Goal: Ask a question: Seek information or help from site administrators or community

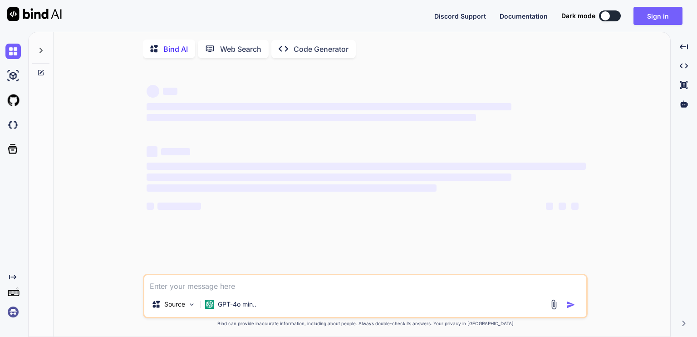
type textarea "x"
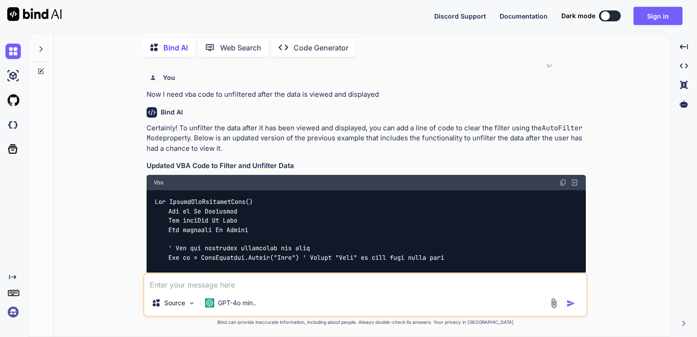
scroll to position [1911, 0]
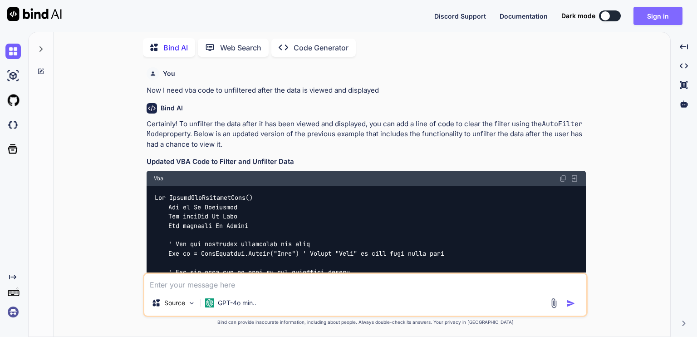
click at [659, 16] on button "Sign in" at bounding box center [657, 16] width 49 height 18
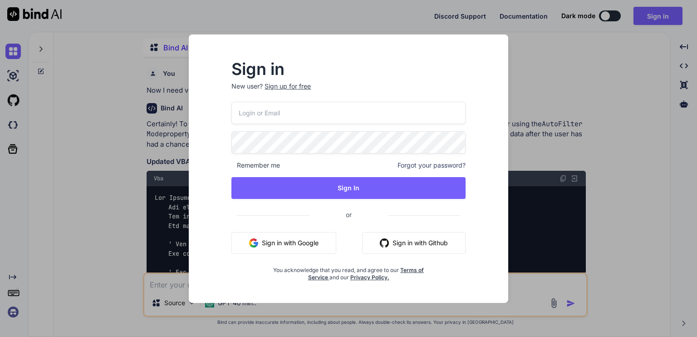
click at [285, 113] on input "email" at bounding box center [348, 113] width 234 height 22
type input "[EMAIL_ADDRESS][DOMAIN_NAME]"
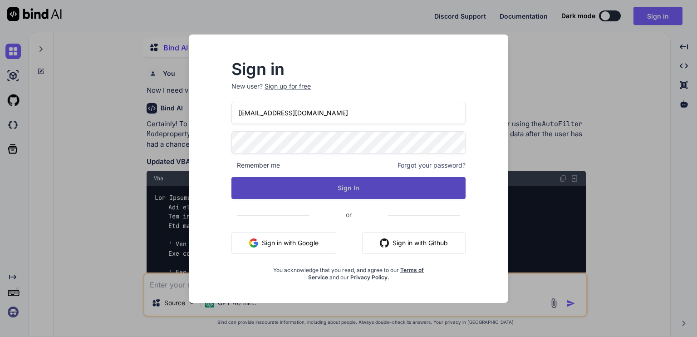
click at [349, 191] on button "Sign In" at bounding box center [348, 188] width 234 height 22
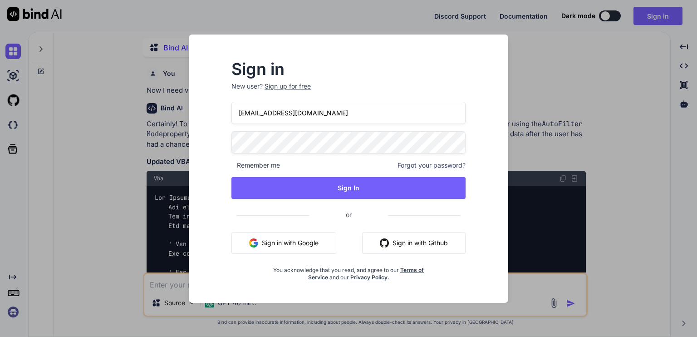
click at [613, 89] on div "Sign in New user? Sign up for free [EMAIL_ADDRESS][DOMAIN_NAME] Remember me For…" at bounding box center [348, 168] width 697 height 337
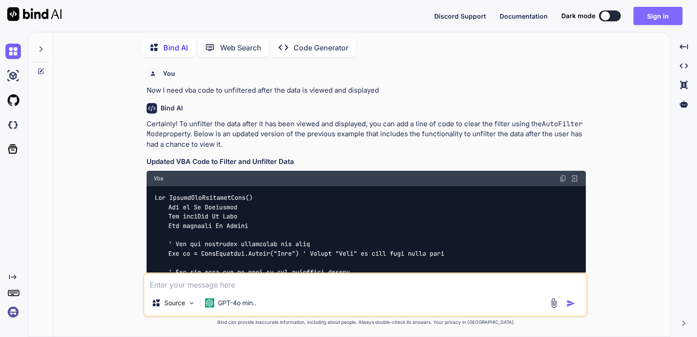
click at [658, 20] on button "Sign in" at bounding box center [657, 16] width 49 height 18
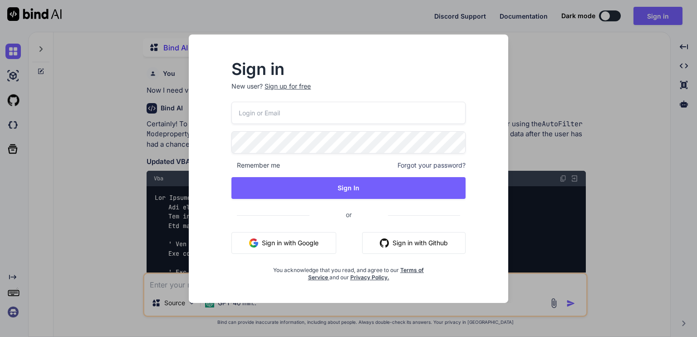
click at [340, 111] on input "email" at bounding box center [348, 113] width 234 height 22
type input "[EMAIL_ADDRESS][DOMAIN_NAME]"
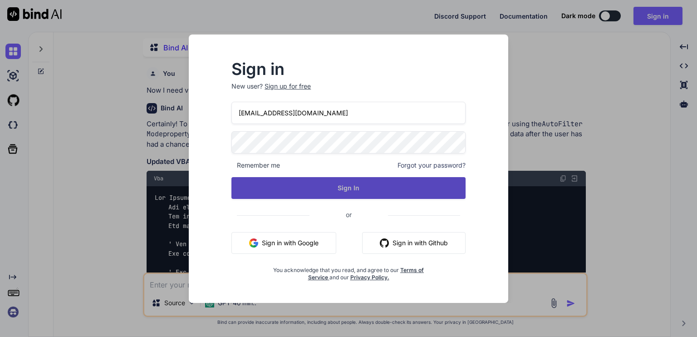
click at [344, 186] on button "Sign In" at bounding box center [348, 188] width 234 height 22
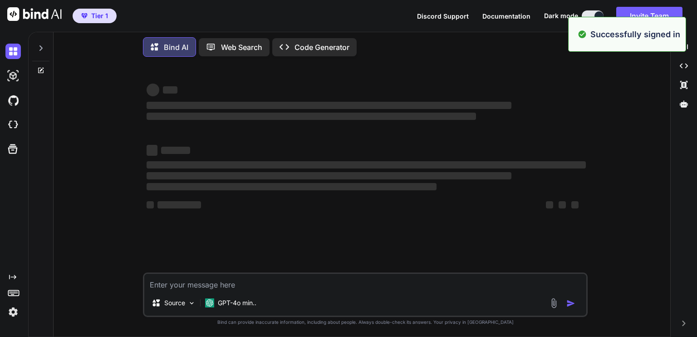
scroll to position [0, 0]
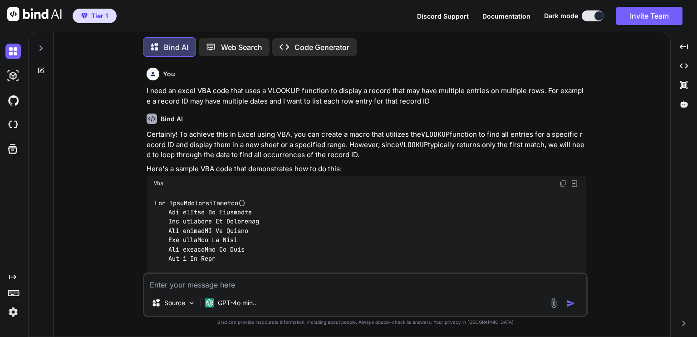
click at [247, 284] on textarea at bounding box center [365, 282] width 442 height 16
click at [265, 284] on textarea "I need to create a VLOOKUP" at bounding box center [365, 282] width 442 height 16
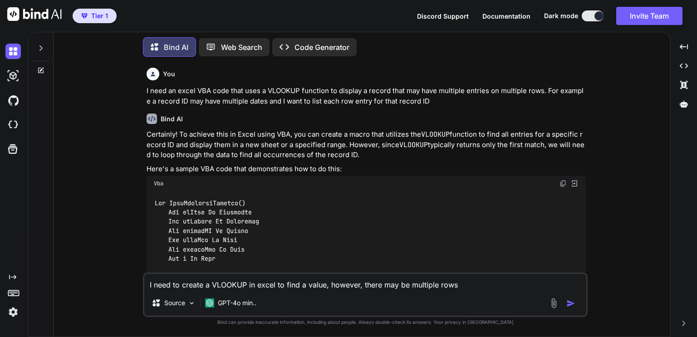
drag, startPoint x: 307, startPoint y: 284, endPoint x: 324, endPoint y: 286, distance: 17.9
click at [324, 286] on textarea "I need to create a VLOOKUP in excel to find a value, however, there may be mult…" at bounding box center [365, 282] width 442 height 16
click at [508, 288] on textarea "I need to create a VLOOKUP in excel to find a specific resident IDs, however, t…" at bounding box center [365, 282] width 442 height 16
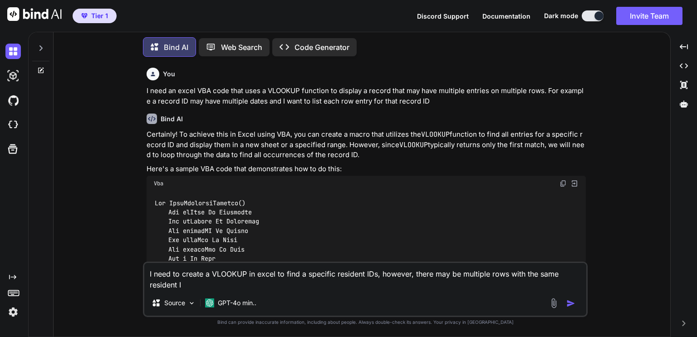
type textarea "I need to create a VLOOKUP in excel to find a specific resident IDs, however, t…"
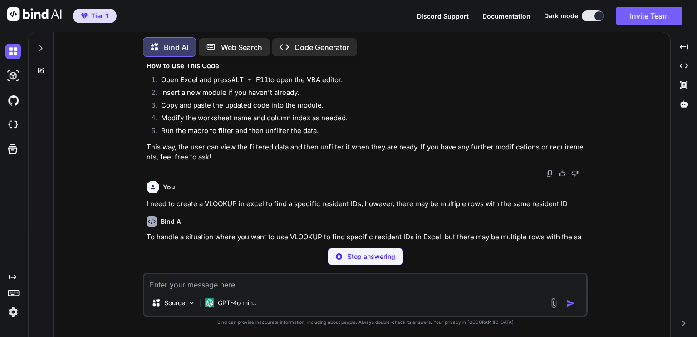
scroll to position [2686, 0]
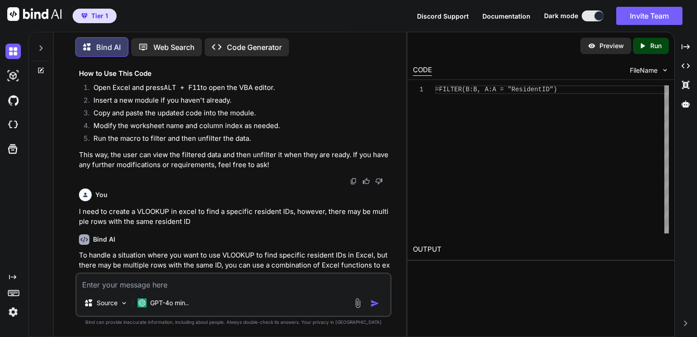
click at [394, 263] on div "You I need an excel VBA code that uses a VLOOKUP function to display a record t…" at bounding box center [233, 200] width 345 height 272
click at [383, 260] on p "To handle a situation where you want to use VLOOKUP to find specific resident I…" at bounding box center [234, 270] width 311 height 41
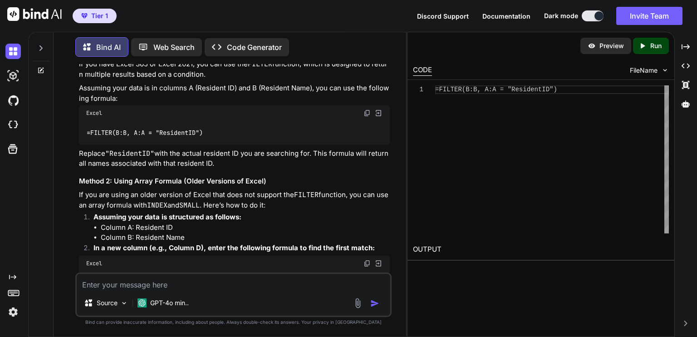
scroll to position [2921, 0]
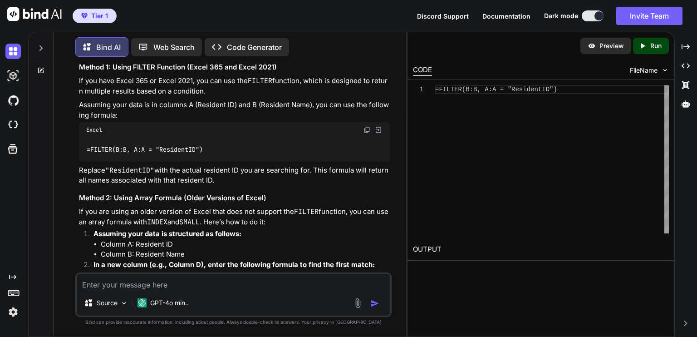
click at [434, 89] on div at bounding box center [424, 89] width 22 height 9
drag, startPoint x: 558, startPoint y: 88, endPoint x: 423, endPoint y: 88, distance: 135.6
click at [435, 88] on div "=FILTER(B:B, A:A = "ResidentID")" at bounding box center [552, 159] width 234 height 148
type textarea "=FILTER(B:B, A:A = "ResidentID")"
click at [395, 242] on div "You I need an excel VBA code that uses a VLOOKUP function to display a record t…" at bounding box center [233, 200] width 345 height 272
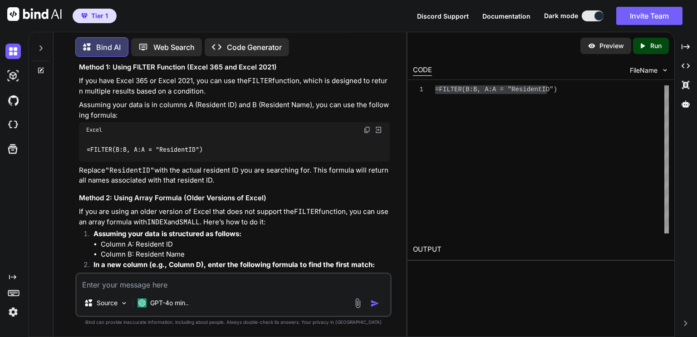
click at [392, 226] on div "You I need an excel VBA code that uses a VLOOKUP function to display a record t…" at bounding box center [233, 200] width 345 height 272
click at [383, 206] on p "If you are using an older version of Excel that does not support the FILTER fun…" at bounding box center [234, 216] width 311 height 20
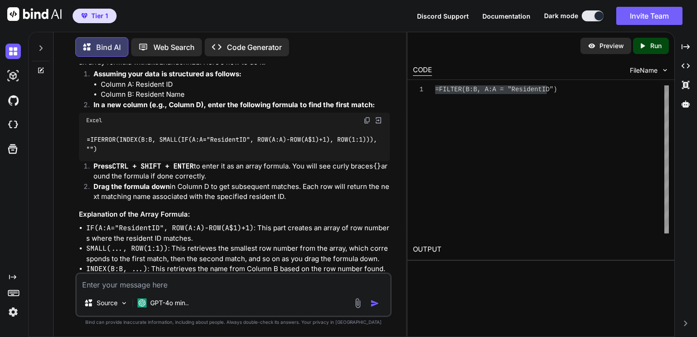
scroll to position [3161, 0]
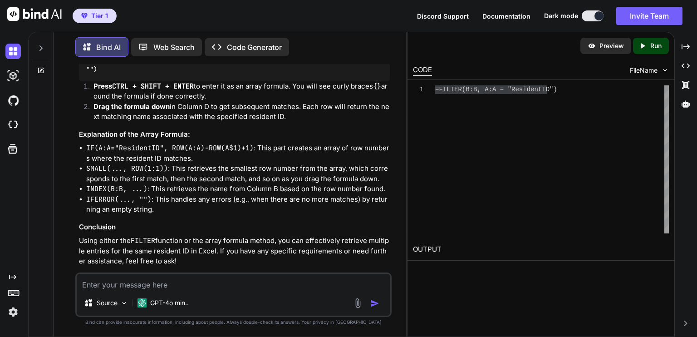
click at [181, 281] on textarea at bounding box center [233, 282] width 313 height 16
type textarea "Where do I put the array formula in the VLOOKUP?"
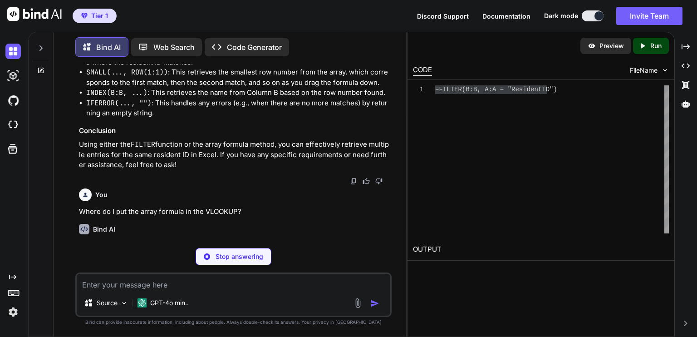
scroll to position [3257, 0]
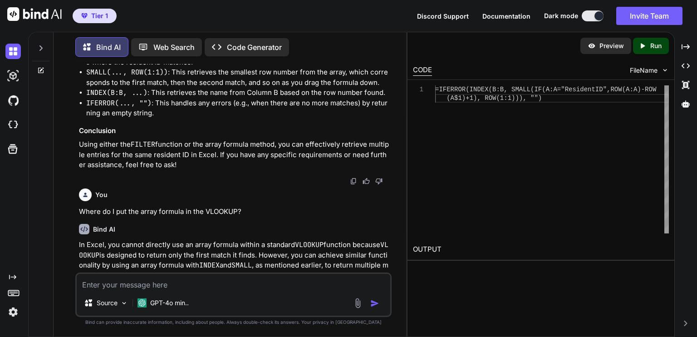
click at [391, 261] on div "You I need an excel VBA code that uses a VLOOKUP function to display a record t…" at bounding box center [234, 168] width 314 height 208
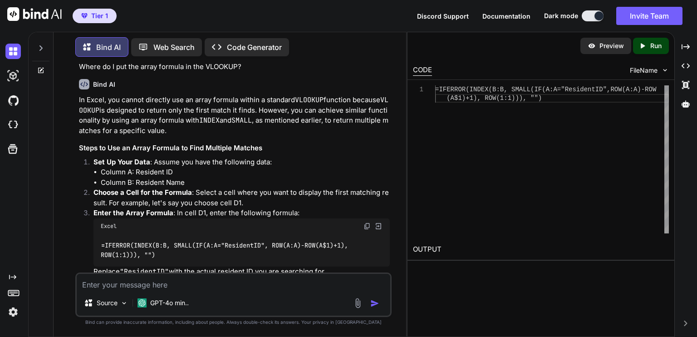
scroll to position [3402, 0]
click at [261, 188] on p "Choose a Cell for the Formula : Select a cell where you want to display the fir…" at bounding box center [241, 197] width 296 height 20
click at [396, 241] on div "You I need an excel VBA code that uses a VLOOKUP function to display a record t…" at bounding box center [233, 200] width 345 height 272
click at [388, 240] on div "=IFERROR(INDEX(B:B, SMALL(IF(A:A="ResidentID", ROW(A:A)-ROW(A$1)+1), ROW(1:1)))…" at bounding box center [241, 249] width 296 height 33
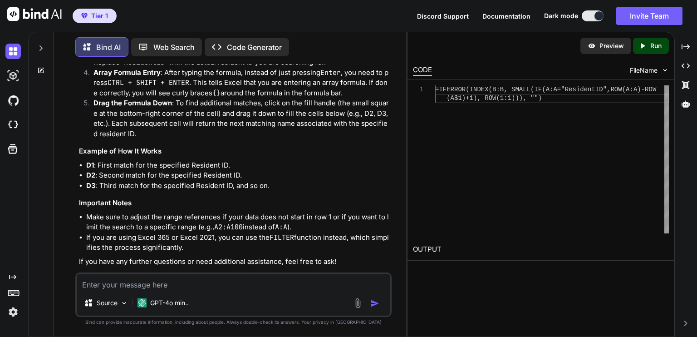
scroll to position [3611, 0]
click at [394, 213] on div "You I need an excel VBA code that uses a VLOOKUP function to display a record t…" at bounding box center [233, 200] width 345 height 272
click at [354, 197] on h3 "Important Notes" at bounding box center [234, 202] width 311 height 10
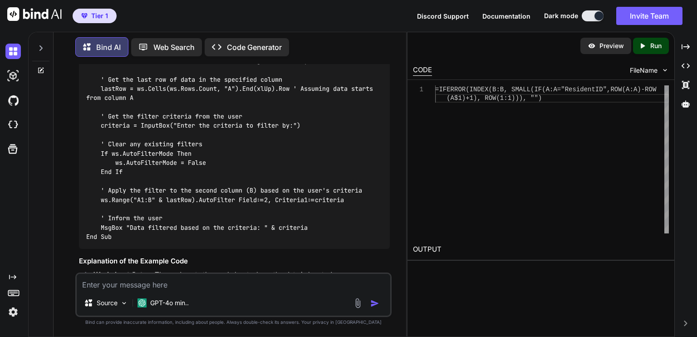
scroll to position [1724, 0]
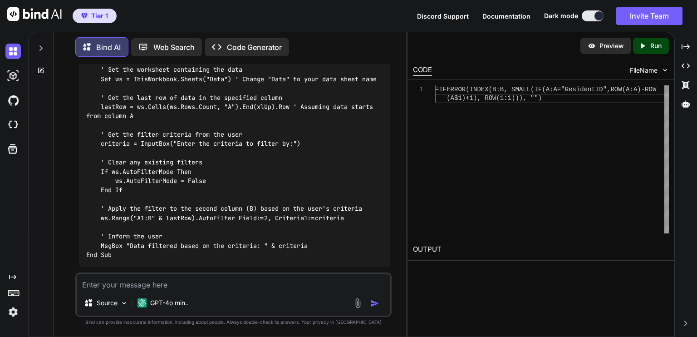
click at [182, 286] on textarea at bounding box center [233, 282] width 313 height 16
click at [378, 250] on div "Sub FilterByCriteria() Dim ws As Worksheet Dim lastRow As Long Dim criteria As …" at bounding box center [234, 139] width 311 height 255
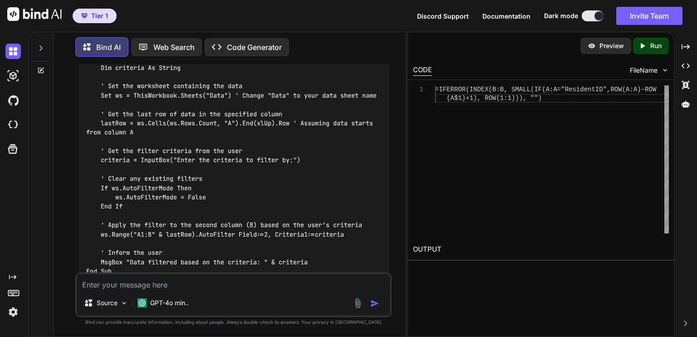
scroll to position [1706, 0]
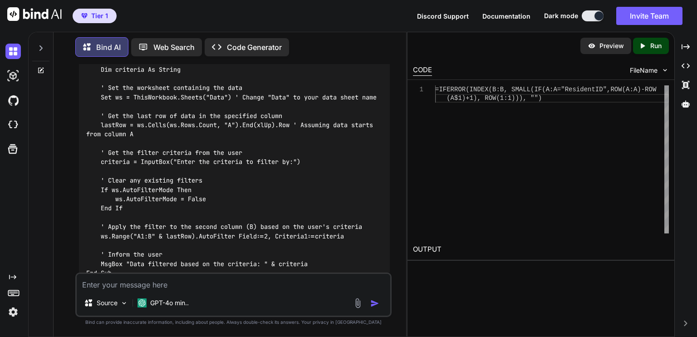
click at [193, 282] on textarea at bounding box center [233, 282] width 313 height 16
type textarea "Can I create a drop down box for the criteria VBA code"
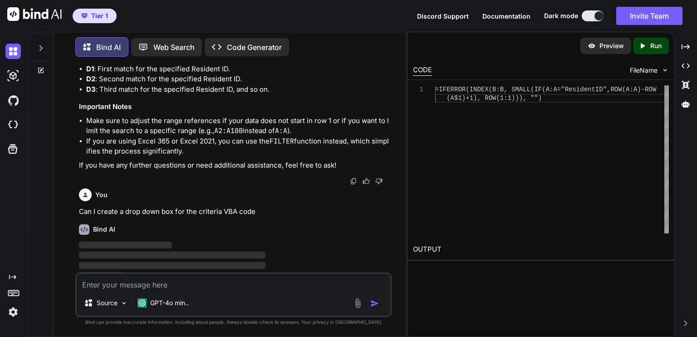
scroll to position [3707, 0]
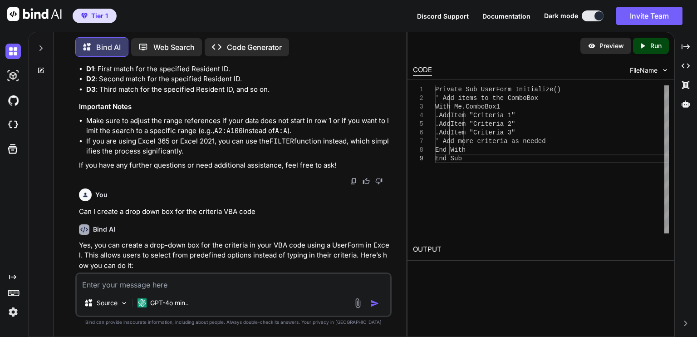
click at [391, 261] on div "You I need an excel VBA code that uses a VLOOKUP function to display a record t…" at bounding box center [234, 168] width 314 height 208
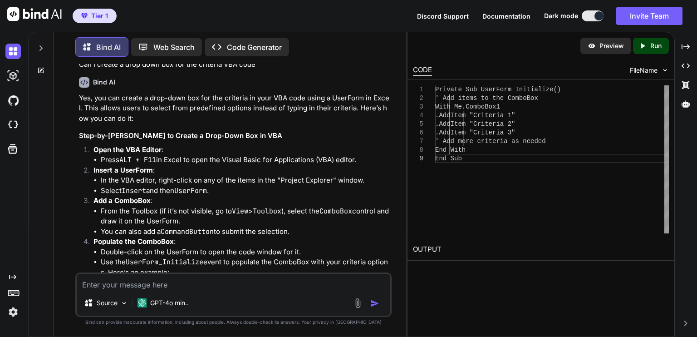
scroll to position [3862, 0]
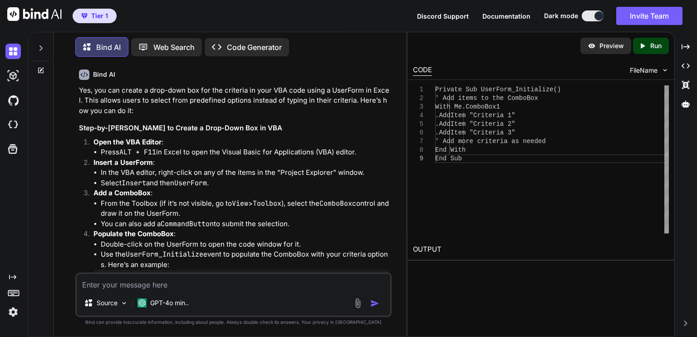
click at [388, 250] on li "Use the UserForm_Initialize event to populate the ComboBox with your criteria o…" at bounding box center [245, 259] width 289 height 20
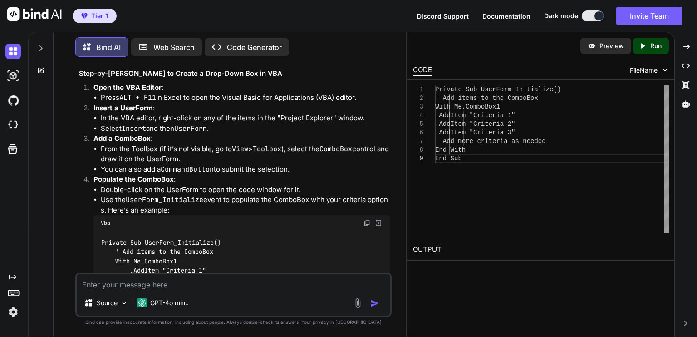
scroll to position [0, 0]
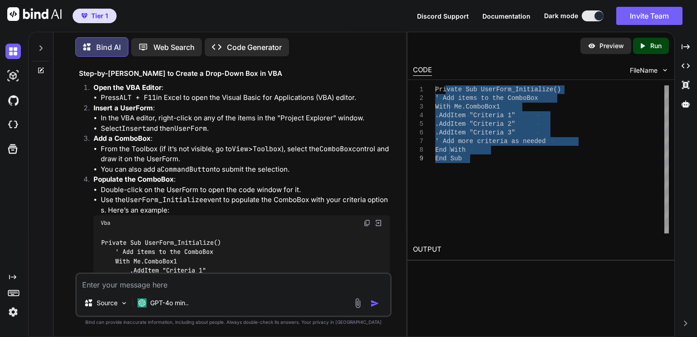
drag, startPoint x: 446, startPoint y: 90, endPoint x: 486, endPoint y: 158, distance: 79.1
click at [486, 158] on div "Private Sub UserForm_Initialize() ' Add items to the ComboBox With Me.ComboBox1…" at bounding box center [552, 159] width 234 height 148
type textarea "Private Sub UserForm_Initialize() ' Add items to the ComboBox With Me.ComboBox1…"
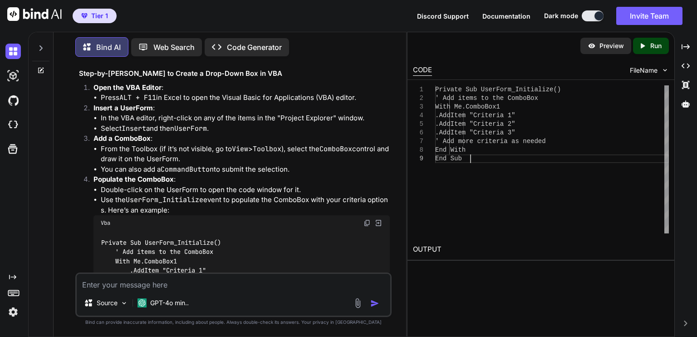
click at [452, 207] on div "Private Sub UserForm_Initialize() ' Add items to the ComboBox With Me.ComboBox1…" at bounding box center [552, 159] width 234 height 148
click at [308, 215] on div "Vba" at bounding box center [241, 222] width 296 height 15
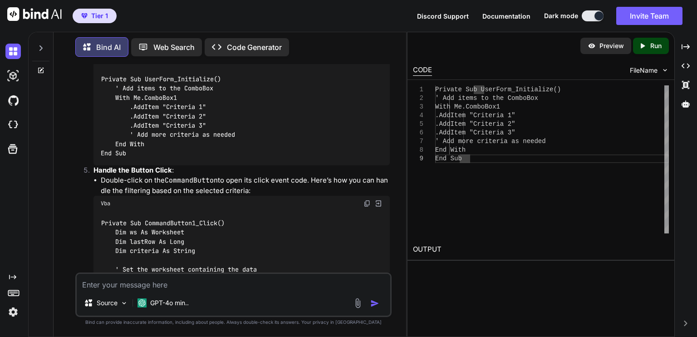
scroll to position [4098, 0]
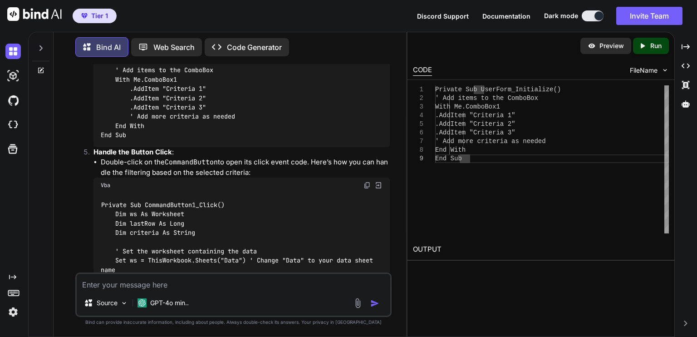
click at [383, 262] on div "Private Sub CommandButton1_Click() Dim ws As Worksheet Dim lastRow As Long Dim …" at bounding box center [241, 343] width 296 height 301
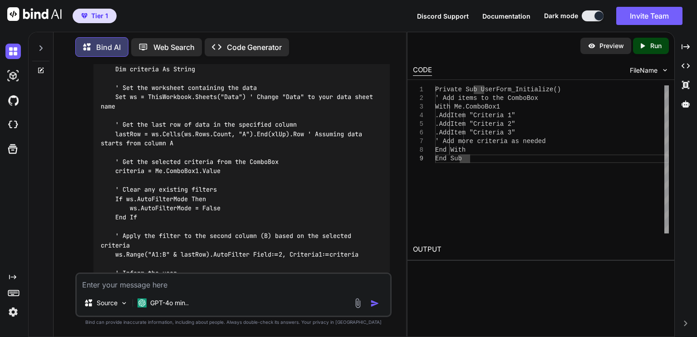
scroll to position [4279, 0]
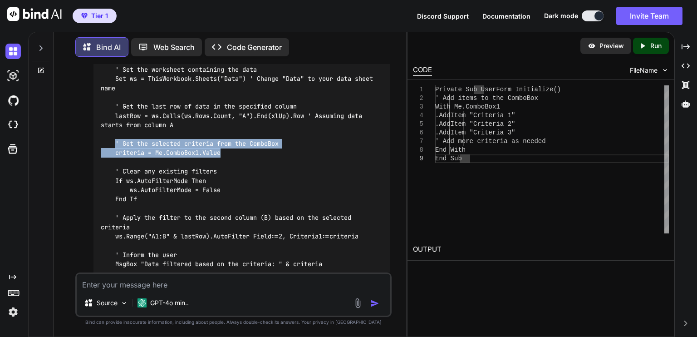
drag, startPoint x: 114, startPoint y: 135, endPoint x: 228, endPoint y: 148, distance: 114.1
click at [228, 148] on div "Private Sub CommandButton1_Click() Dim ws As Worksheet Dim lastRow As Long Dim …" at bounding box center [241, 161] width 296 height 301
copy code "' Get the selected criteria from the ComboBox criteria = Me.ComboBox1.Value"
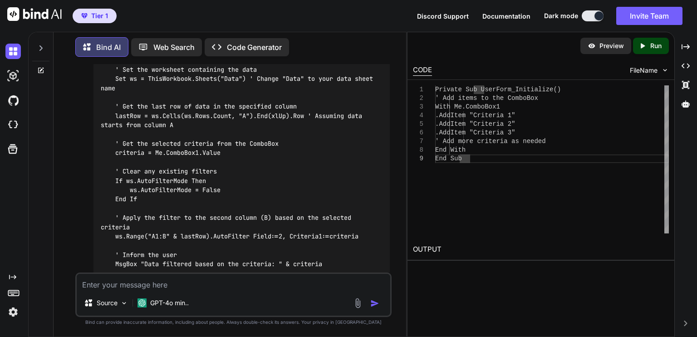
click at [371, 246] on div "Private Sub CommandButton1_Click() Dim ws As Worksheet Dim lastRow As Long Dim …" at bounding box center [241, 161] width 296 height 301
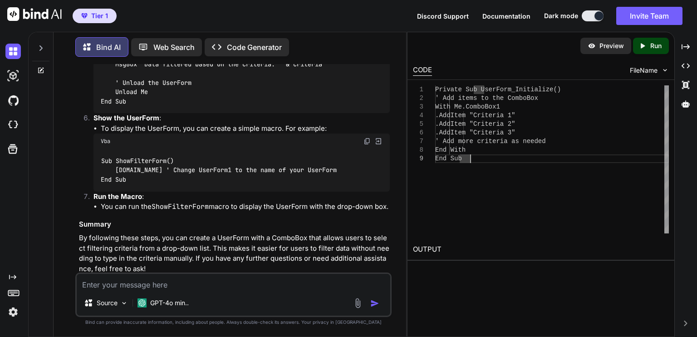
scroll to position [0, 0]
click at [576, 172] on div "Private Sub UserForm_Initialize() ' Add items to the ComboBox With Me.ComboBox1…" at bounding box center [552, 159] width 234 height 148
drag, startPoint x: 101, startPoint y: 151, endPoint x: 128, endPoint y: 174, distance: 35.4
click at [128, 174] on div "Sub ShowFilterForm() [DOMAIN_NAME] ' Change UserForm1 to the name of your UserF…" at bounding box center [241, 170] width 296 height 42
copy code "Sub ShowFilterForm() [DOMAIN_NAME] ' Change UserForm1 to the name of your UserF…"
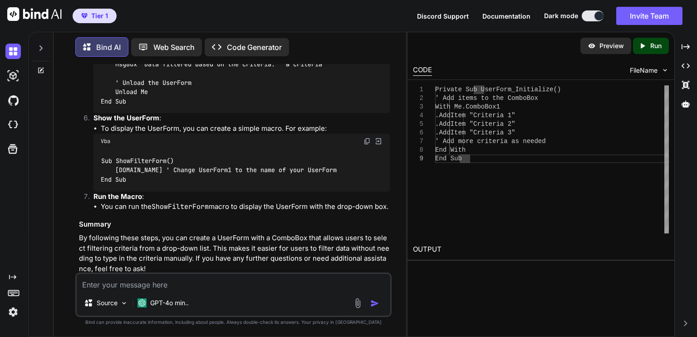
click at [319, 223] on h3 "Summary" at bounding box center [234, 224] width 311 height 10
click at [394, 266] on div "You I need an excel VBA code that uses a VLOOKUP function to display a record t…" at bounding box center [233, 200] width 345 height 272
click at [361, 266] on p "By following these steps, you can create a UserForm with a ComboBox that allows…" at bounding box center [234, 253] width 311 height 41
click at [352, 279] on textarea at bounding box center [233, 282] width 313 height 16
click at [382, 263] on p "By following these steps, you can create a UserForm with a ComboBox that allows…" at bounding box center [234, 253] width 311 height 41
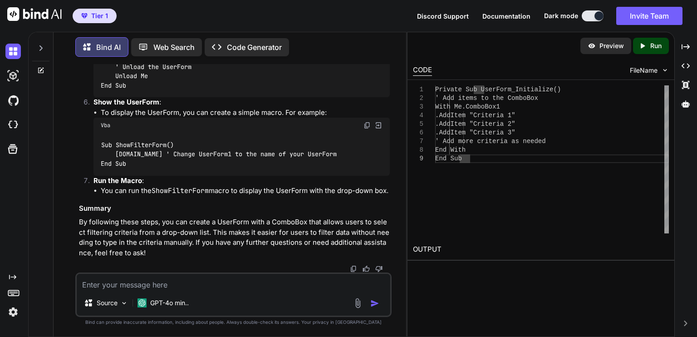
scroll to position [4497, 0]
click at [174, 286] on textarea at bounding box center [233, 282] width 313 height 16
type textarea "How do I have the criteria pre loaded?"
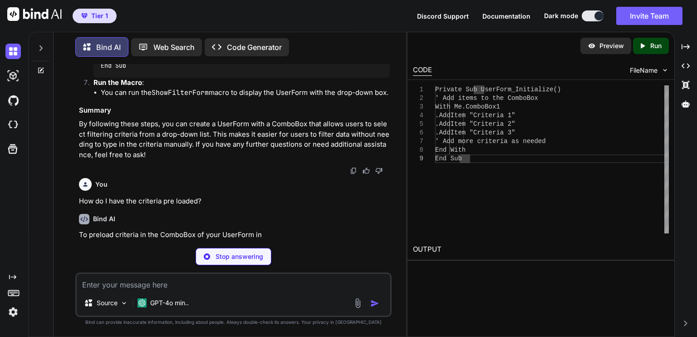
scroll to position [4593, 0]
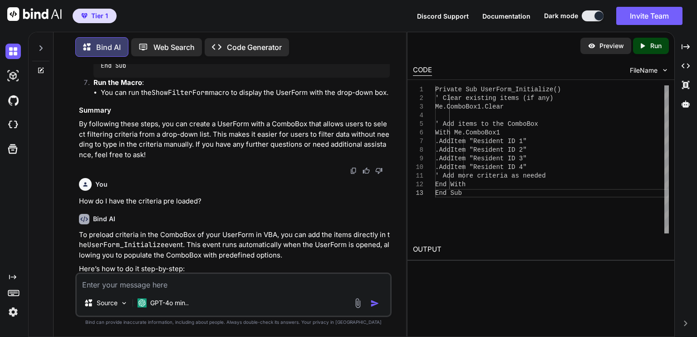
click at [310, 286] on textarea at bounding box center [233, 282] width 313 height 16
click at [382, 269] on p "Here’s how to do it step-by-step:" at bounding box center [234, 269] width 311 height 10
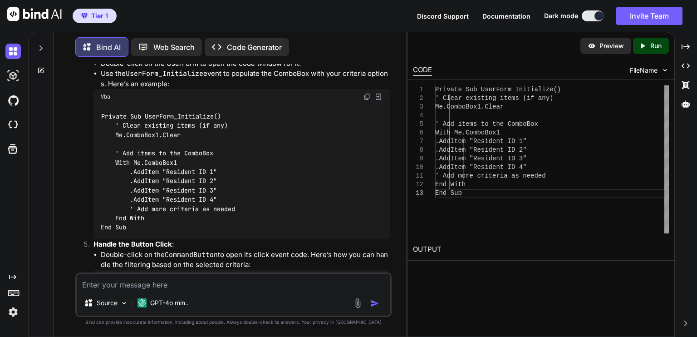
scroll to position [4937, 0]
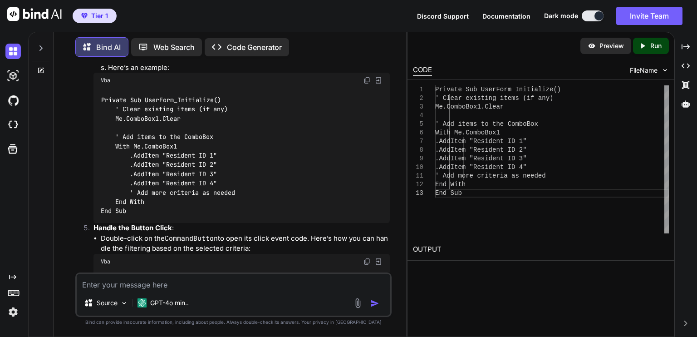
click at [165, 285] on textarea at bounding box center [233, 282] width 313 height 16
type textarea "Can a loop be created because the criteria list changes from month to month"
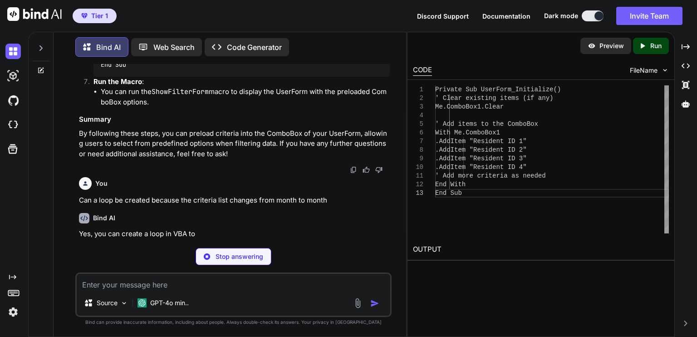
scroll to position [5509, 0]
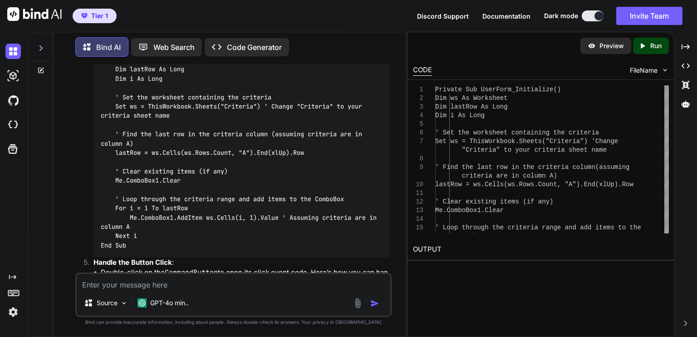
scroll to position [5890, 0]
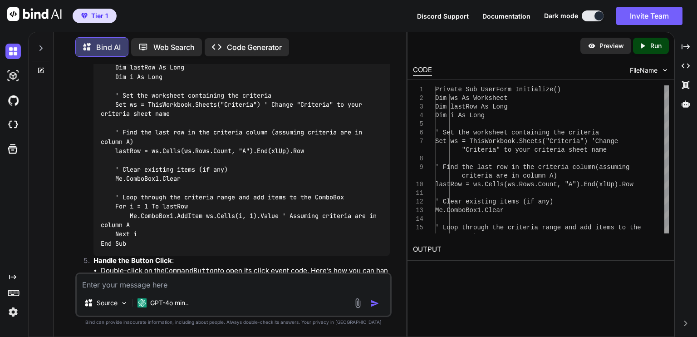
click at [383, 248] on div "Private Sub UserForm_Initialize() Dim ws As Worksheet Dim lastRow As Long Dim i…" at bounding box center [241, 146] width 296 height 218
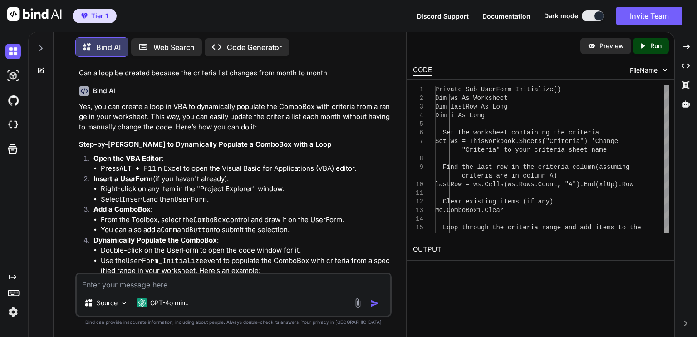
scroll to position [5654, 0]
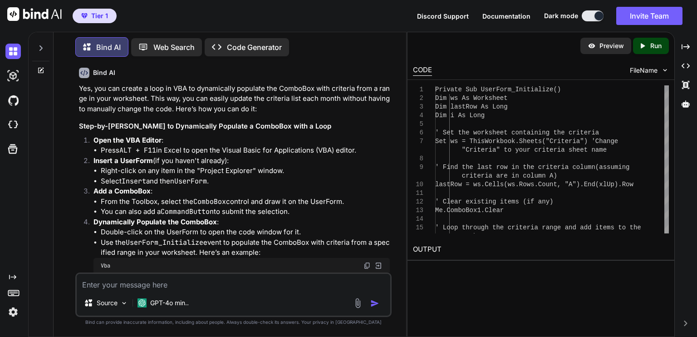
click at [387, 235] on li "Double-click on the UserForm to open the code window for it." at bounding box center [245, 232] width 289 height 10
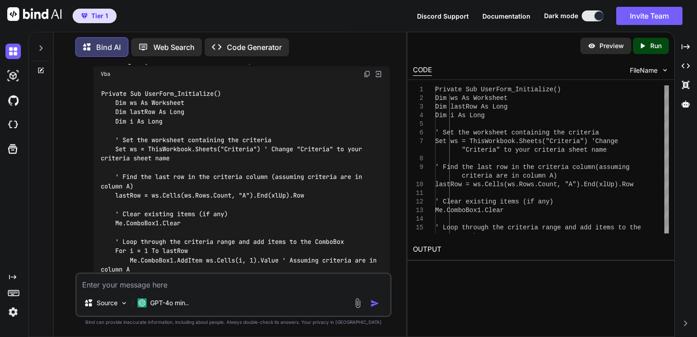
scroll to position [5882, 0]
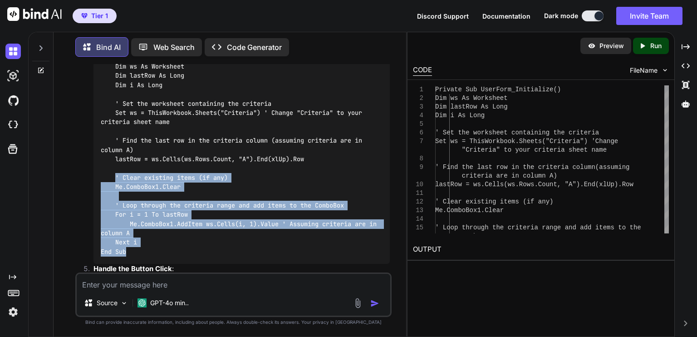
drag, startPoint x: 115, startPoint y: 178, endPoint x: 129, endPoint y: 256, distance: 78.8
click at [129, 256] on div "Private Sub UserForm_Initialize() Dim ws As Worksheet Dim lastRow As Long Dim i…" at bounding box center [241, 154] width 296 height 218
copy code "' Clear existing items (if any) Me.ComboBox1.Clear ' Loop through the criteria …"
click at [664, 85] on div at bounding box center [666, 140] width 5 height 110
copy code "' Clear existing items (if any) Me.ComboBox1.Clear ' Loop through the criteria …"
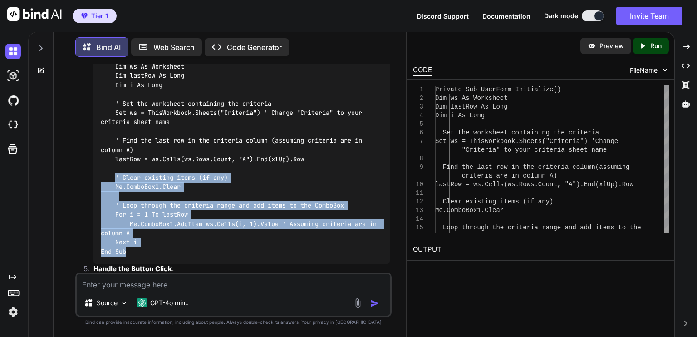
click at [325, 248] on div "Private Sub UserForm_Initialize() Dim ws As Worksheet Dim lastRow As Long Dim i…" at bounding box center [241, 154] width 296 height 218
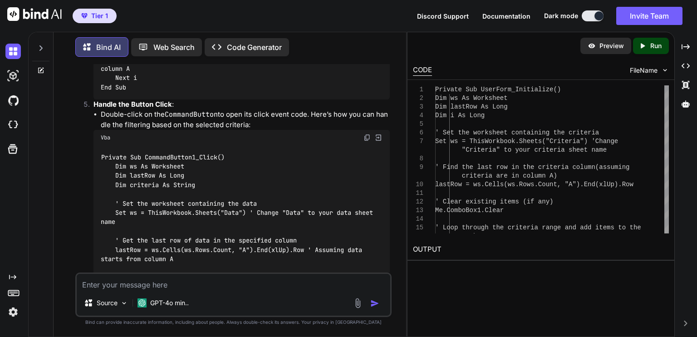
scroll to position [6063, 0]
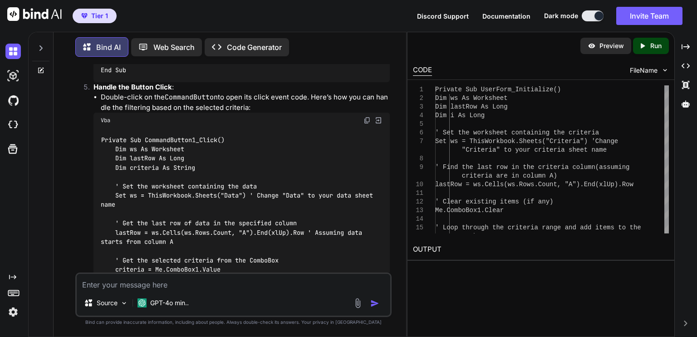
click at [363, 245] on div "Private Sub CommandButton1_Click() Dim ws As Worksheet Dim lastRow As Long Dim …" at bounding box center [241, 278] width 296 height 301
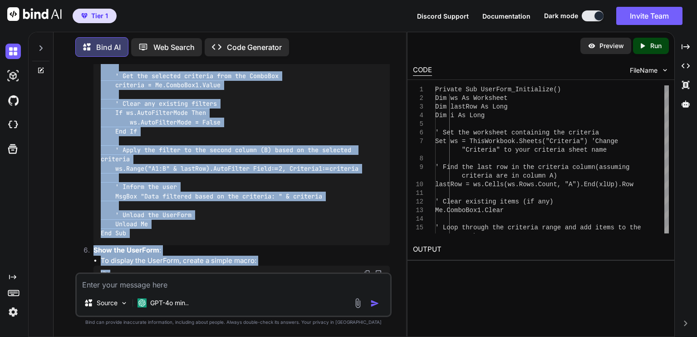
scroll to position [6262, 0]
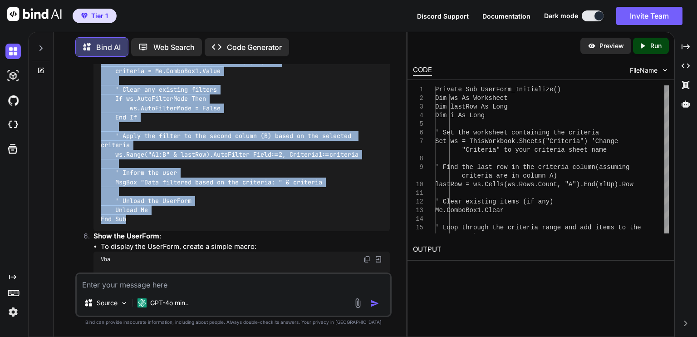
drag, startPoint x: 101, startPoint y: 105, endPoint x: 252, endPoint y: 226, distance: 193.3
click at [252, 226] on div "Private Sub CommandButton1_Click() Dim ws As Worksheet Dim lastRow As Long Dim …" at bounding box center [241, 80] width 296 height 301
copy code "Private Sub CommandButton1_Click() Dim ws As Worksheet Dim lastRow As Long Dim …"
click at [372, 197] on div "Private Sub CommandButton1_Click() Dim ws As Worksheet Dim lastRow As Long Dim …" at bounding box center [241, 80] width 296 height 301
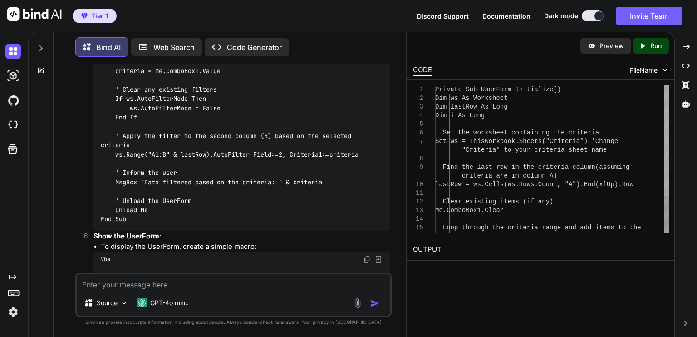
click at [668, 85] on div at bounding box center [666, 140] width 5 height 110
click at [378, 188] on div "Private Sub CommandButton1_Click() Dim ws As Worksheet Dim lastRow As Long Dim …" at bounding box center [241, 80] width 296 height 301
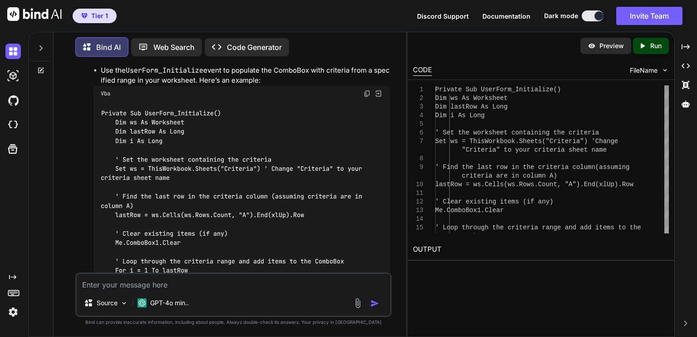
scroll to position [5844, 0]
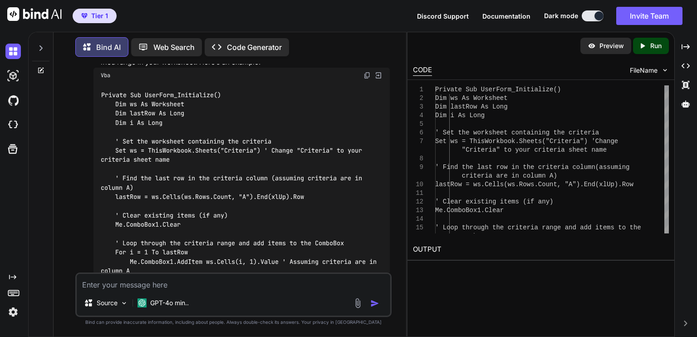
click at [367, 76] on img at bounding box center [366, 75] width 7 height 7
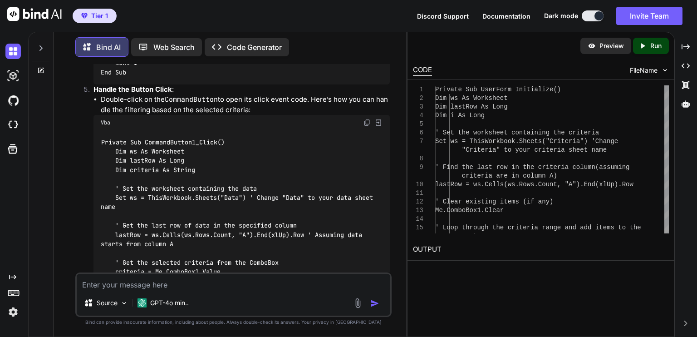
scroll to position [6062, 0]
click at [367, 125] on img at bounding box center [366, 121] width 7 height 7
click at [385, 263] on div "Private Sub CommandButton1_Click() Dim ws As Worksheet Dim lastRow As Long Dim …" at bounding box center [241, 279] width 296 height 301
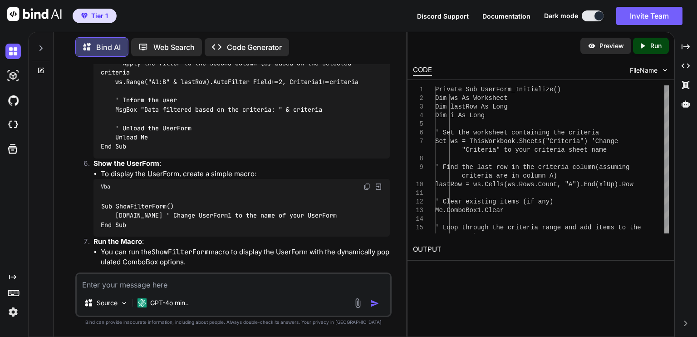
scroll to position [6352, 0]
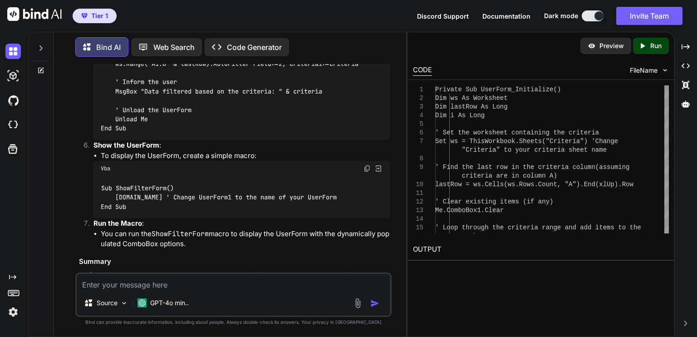
click at [365, 172] on img at bounding box center [366, 168] width 7 height 7
